Goal: Find specific page/section: Find specific page/section

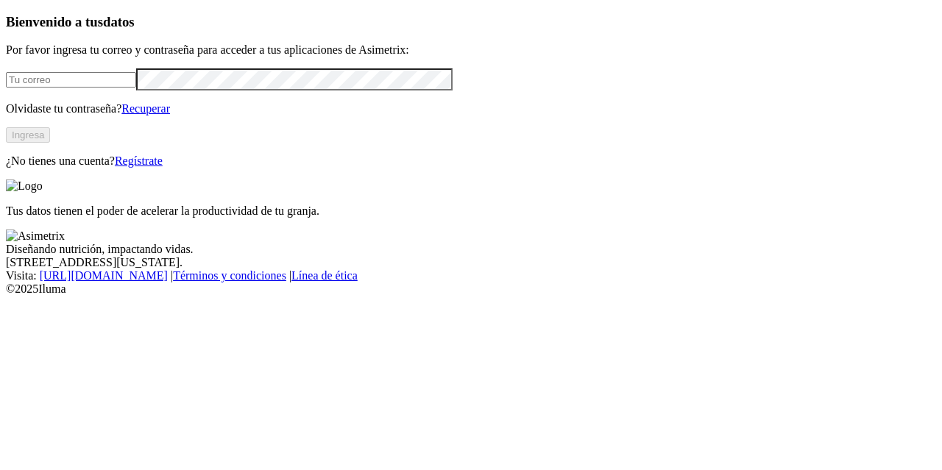
type input "[PERSON_NAME][EMAIL_ADDRESS][PERSON_NAME][DOMAIN_NAME]"
click at [50, 143] on button "Ingresa" at bounding box center [28, 134] width 44 height 15
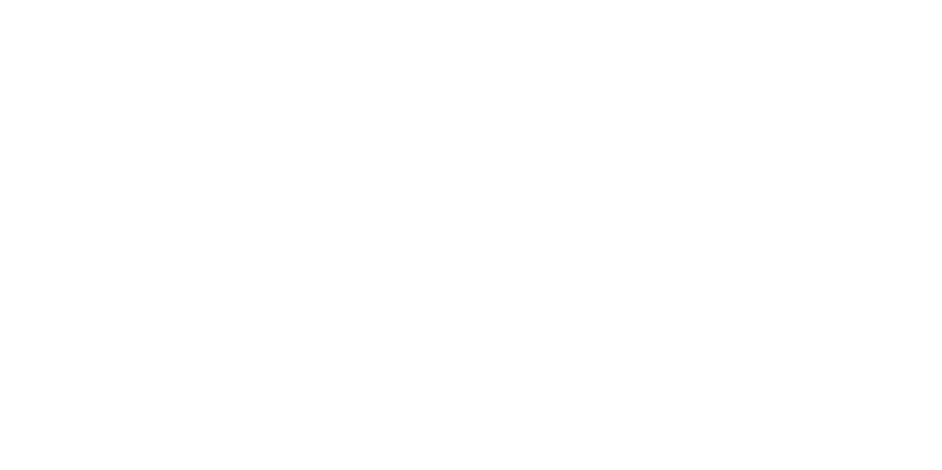
type input "l"
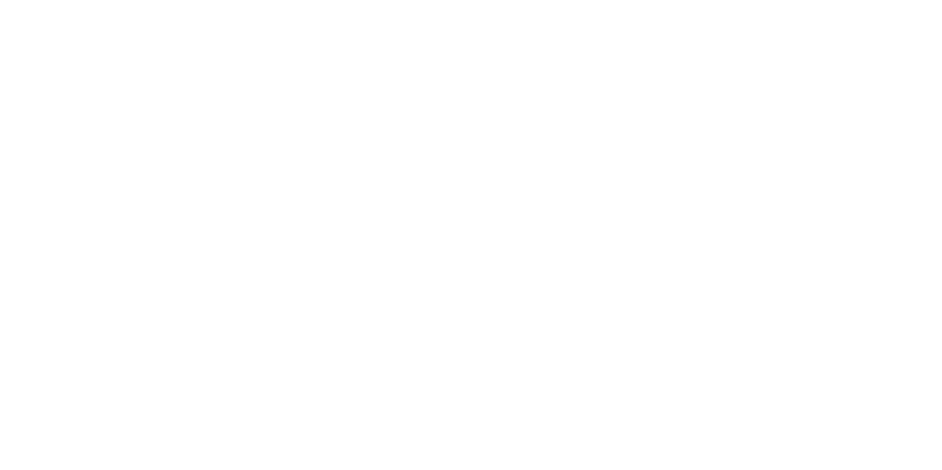
click at [21, 277] on icon at bounding box center [29, 300] width 46 height 46
click at [37, 277] on icon at bounding box center [29, 300] width 46 height 46
